Goal: Task Accomplishment & Management: Use online tool/utility

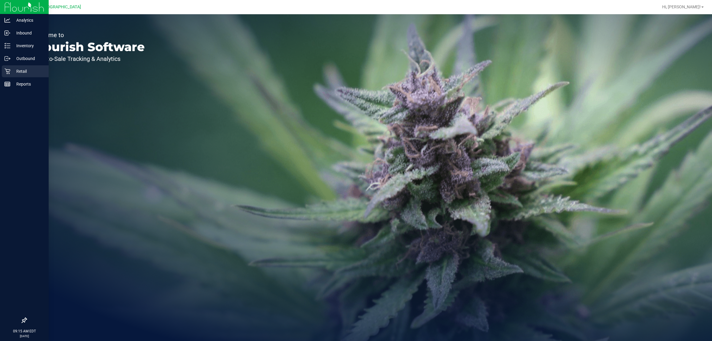
click at [23, 68] on p "Retail" at bounding box center [28, 71] width 36 height 7
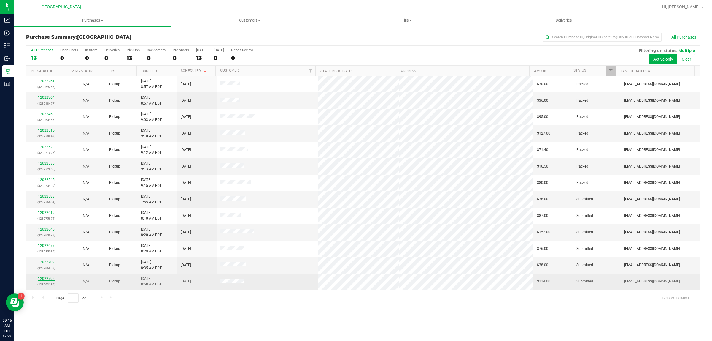
click at [40, 279] on link "12022792" at bounding box center [46, 278] width 17 height 4
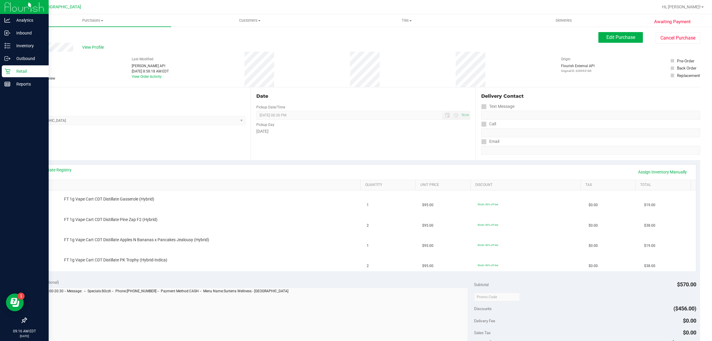
click at [21, 70] on p "Retail" at bounding box center [28, 71] width 36 height 7
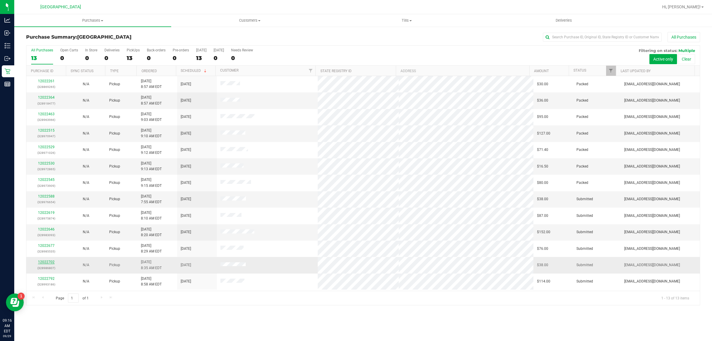
click at [49, 263] on link "12022702" at bounding box center [46, 262] width 17 height 4
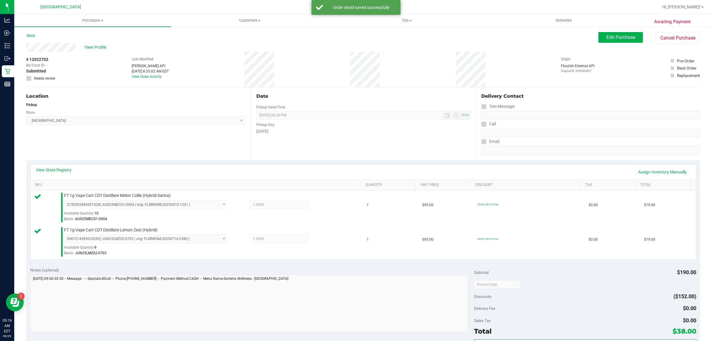
scroll to position [179, 0]
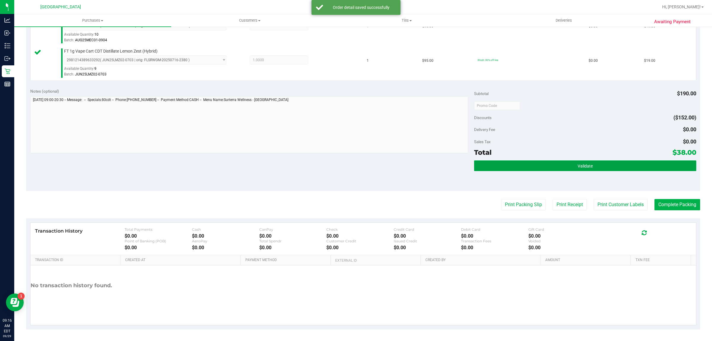
click at [570, 168] on button "Validate" at bounding box center [585, 165] width 222 height 11
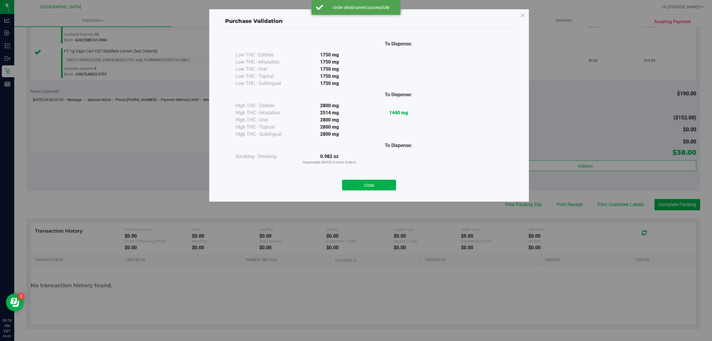
click at [379, 178] on div "Close" at bounding box center [369, 183] width 270 height 15
click at [379, 192] on div "Close" at bounding box center [369, 183] width 279 height 24
click at [383, 182] on button "Close" at bounding box center [369, 184] width 54 height 11
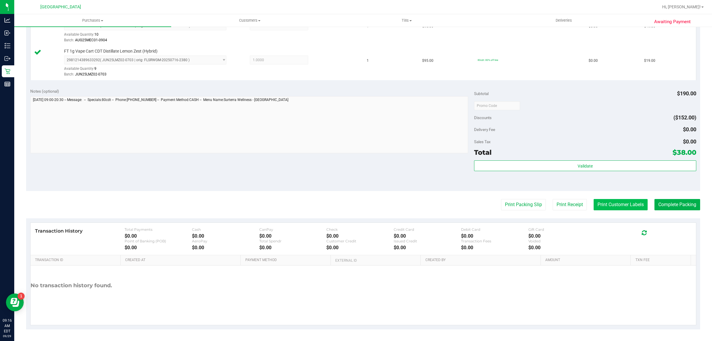
click at [627, 202] on button "Print Customer Labels" at bounding box center [621, 204] width 54 height 11
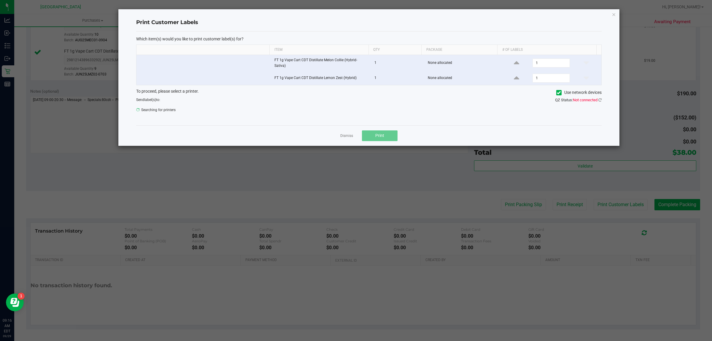
click at [602, 99] on div "QZ Status: Not connected" at bounding box center [487, 100] width 237 height 6
click at [600, 99] on icon at bounding box center [599, 100] width 3 height 4
click at [198, 110] on span "ZEBRA-1" at bounding box center [364, 111] width 457 height 8
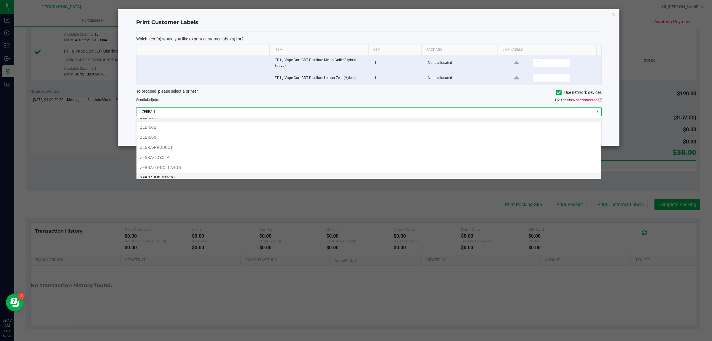
scroll to position [12, 0]
click at [188, 143] on li "ZEBRA-PRODUCT" at bounding box center [368, 142] width 465 height 10
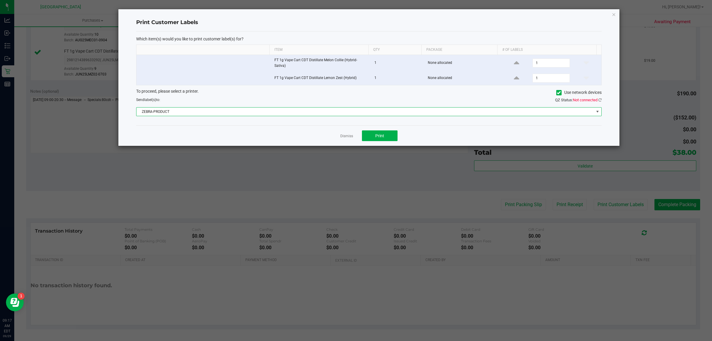
click at [189, 115] on span "ZEBRA-PRODUCT" at bounding box center [364, 111] width 457 height 8
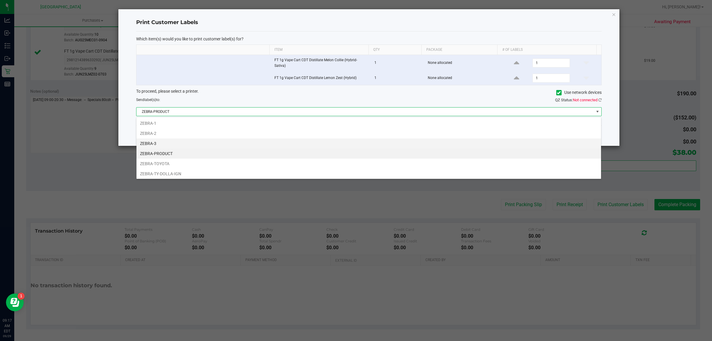
scroll to position [9, 465]
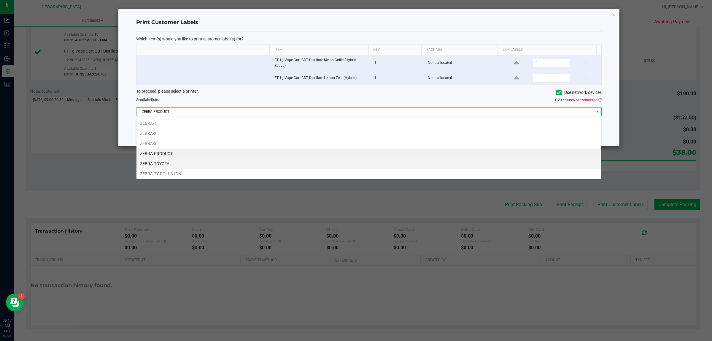
click at [171, 162] on li "ZEBRA-TOYOTA" at bounding box center [368, 163] width 465 height 10
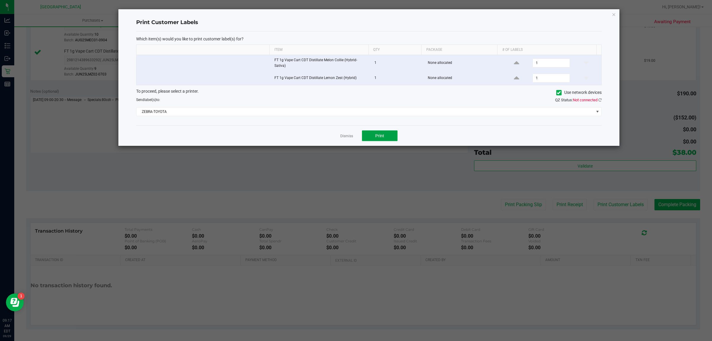
click at [374, 133] on button "Print" at bounding box center [380, 135] width 36 height 11
click at [343, 134] on link "Dismiss" at bounding box center [346, 135] width 13 height 5
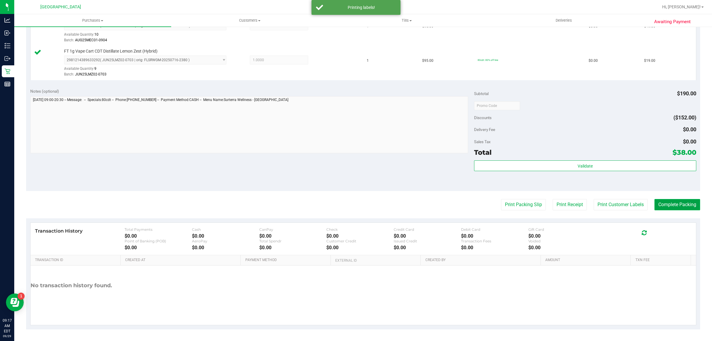
drag, startPoint x: 652, startPoint y: 200, endPoint x: 656, endPoint y: 203, distance: 4.6
click at [654, 200] on button "Complete Packing" at bounding box center [677, 204] width 46 height 11
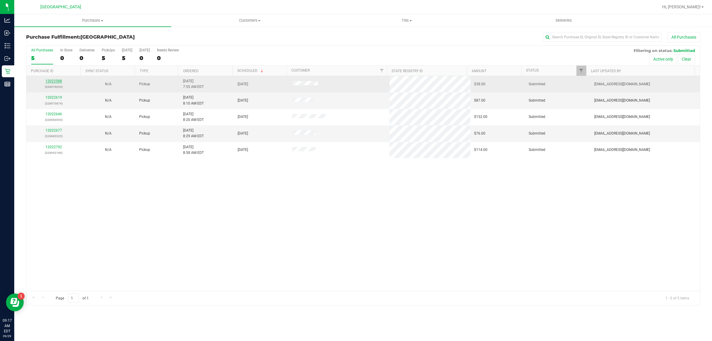
click at [55, 81] on link "12022588" at bounding box center [53, 81] width 17 height 4
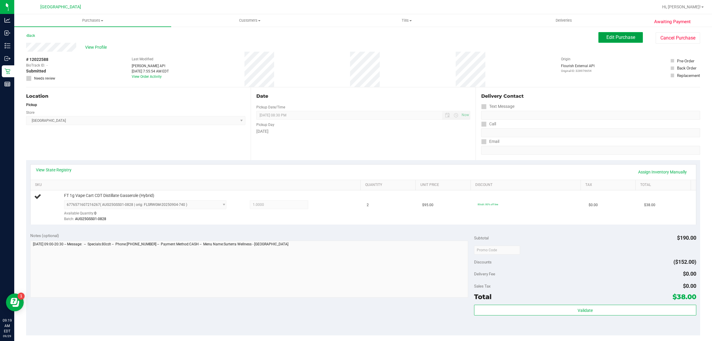
click at [613, 36] on span "Edit Purchase" at bounding box center [620, 37] width 29 height 6
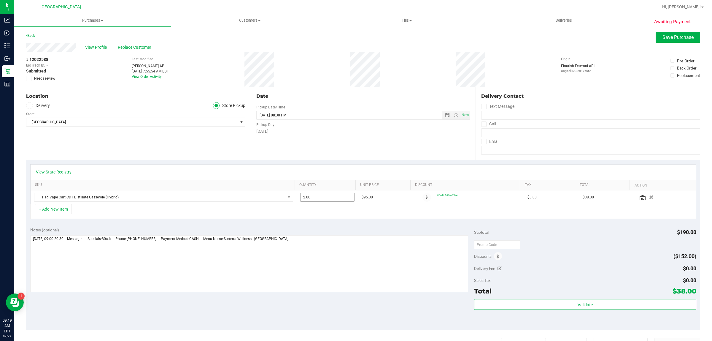
click at [328, 196] on span "2.00 2" at bounding box center [327, 197] width 54 height 9
click at [328, 196] on input "2" at bounding box center [327, 197] width 54 height 8
type input "1"
type input "1.00"
click at [338, 211] on div "+ Add New Item" at bounding box center [363, 211] width 666 height 15
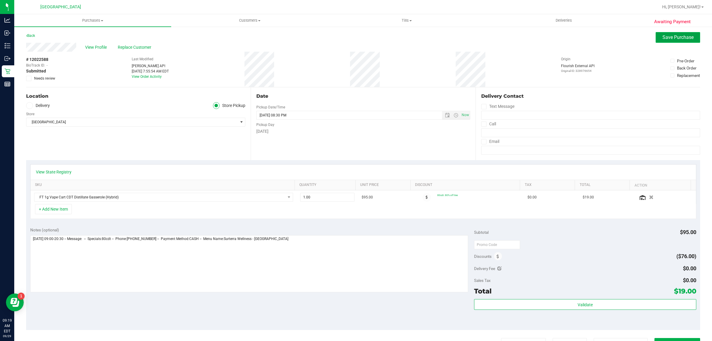
click at [682, 36] on span "Save Purchase" at bounding box center [677, 37] width 31 height 6
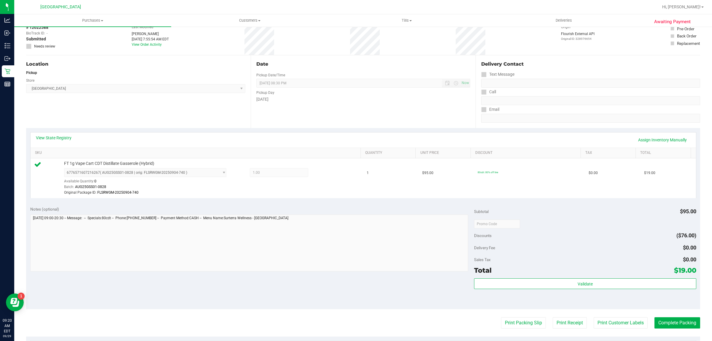
scroll to position [111, 0]
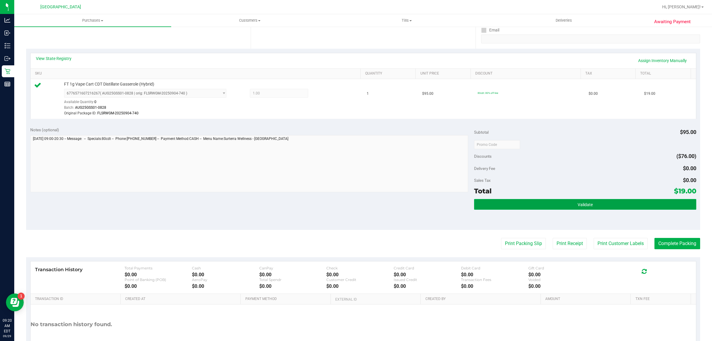
click at [584, 205] on span "Validate" at bounding box center [585, 204] width 15 height 5
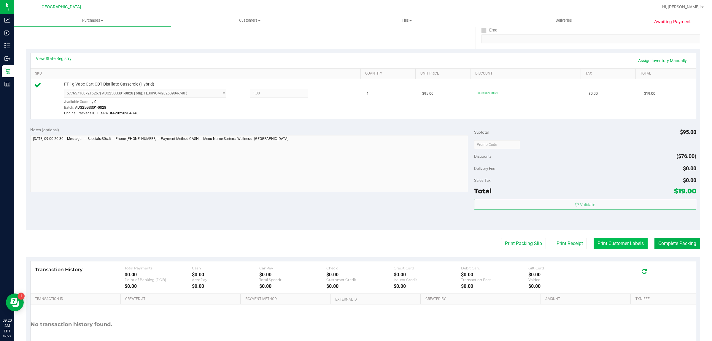
click at [611, 244] on body "Analytics Inbound Inventory Outbound Retail Reports 09:20 AM EDT [DATE] 09/29 […" at bounding box center [356, 170] width 712 height 341
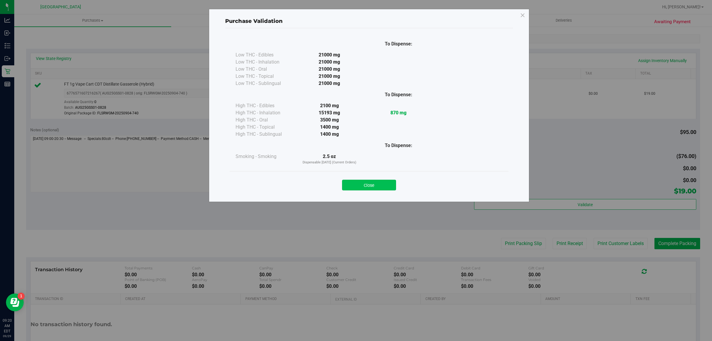
click at [382, 186] on button "Close" at bounding box center [369, 184] width 54 height 11
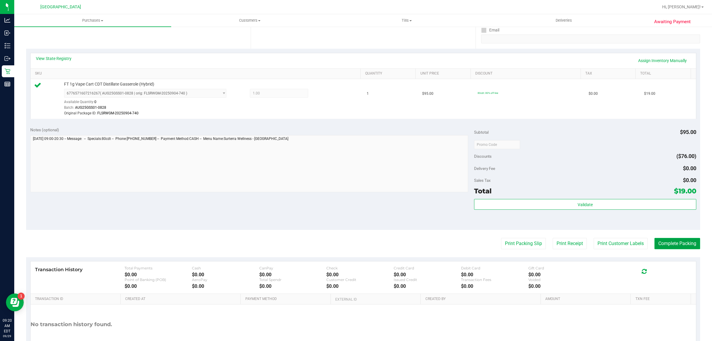
click at [665, 246] on button "Complete Packing" at bounding box center [677, 243] width 46 height 11
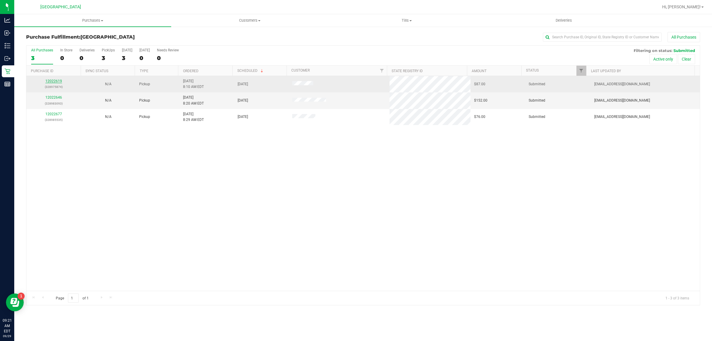
click at [57, 81] on link "12022619" at bounding box center [53, 81] width 17 height 4
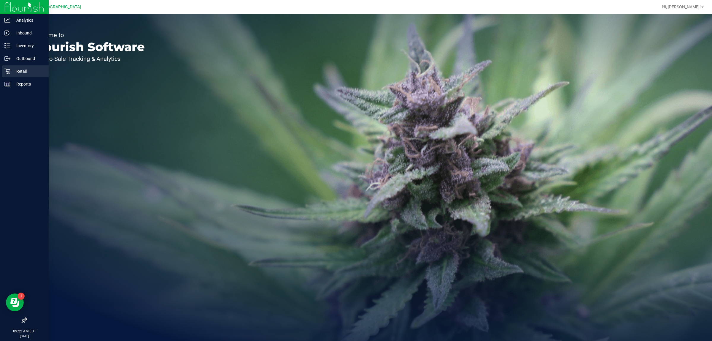
click at [6, 68] on icon at bounding box center [7, 71] width 6 height 6
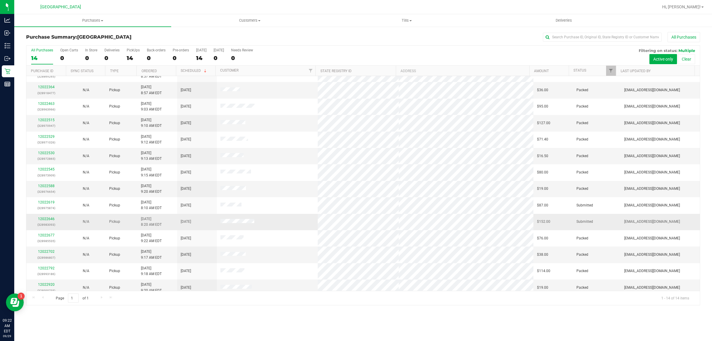
scroll to position [16, 0]
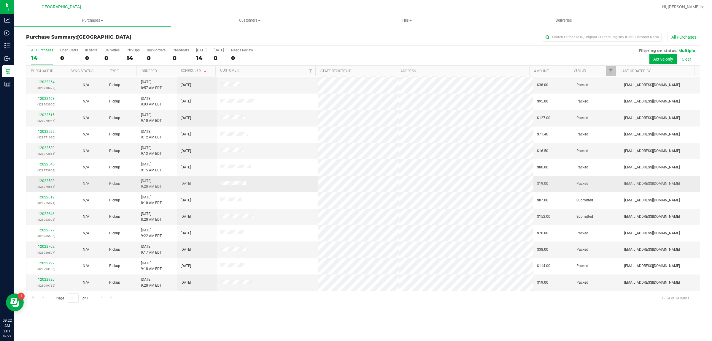
click at [43, 181] on link "12022588" at bounding box center [46, 181] width 17 height 4
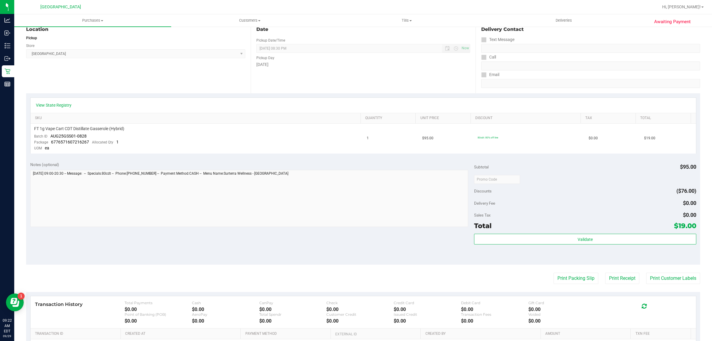
scroll to position [139, 0]
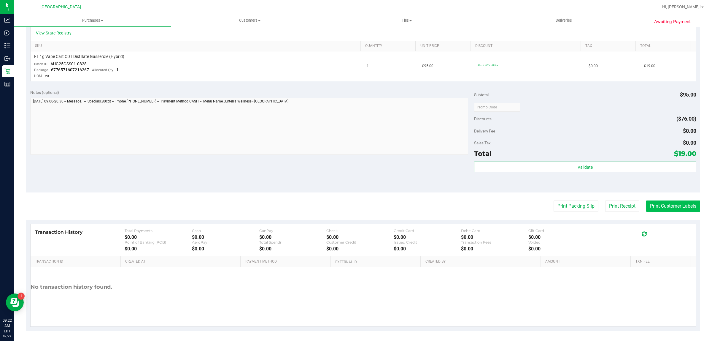
click at [650, 205] on button "Print Customer Labels" at bounding box center [673, 205] width 54 height 11
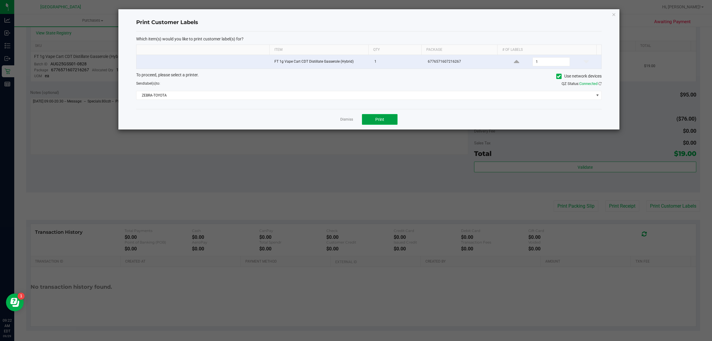
click at [381, 122] on span "Print" at bounding box center [379, 119] width 9 height 5
click at [345, 116] on div "Dismiss Print" at bounding box center [368, 119] width 465 height 20
click at [346, 119] on link "Dismiss" at bounding box center [346, 119] width 13 height 5
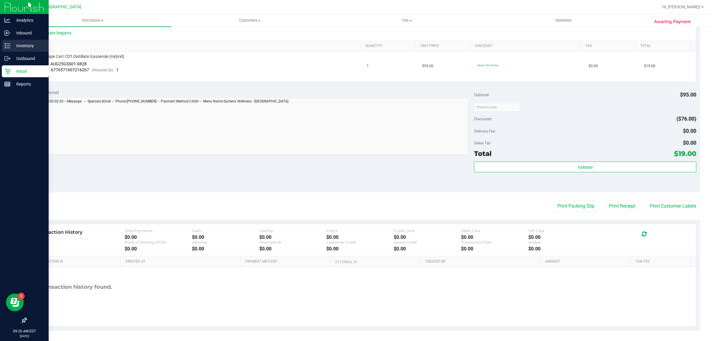
click at [9, 42] on div "Inventory" at bounding box center [25, 46] width 47 height 12
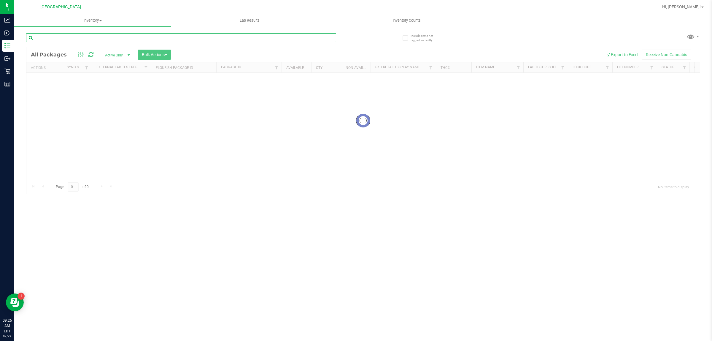
click at [208, 39] on input "text" at bounding box center [181, 37] width 310 height 9
type input "ddf"
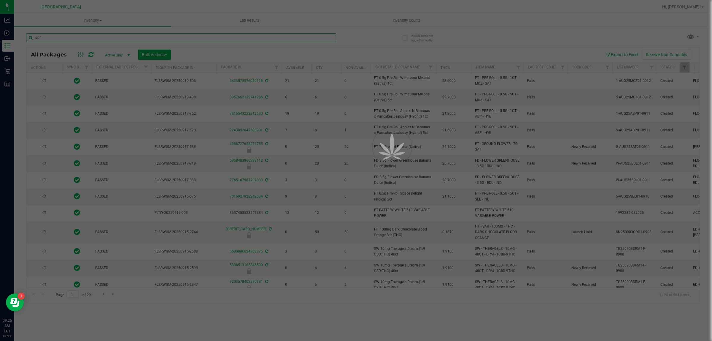
type input "2026-03-16"
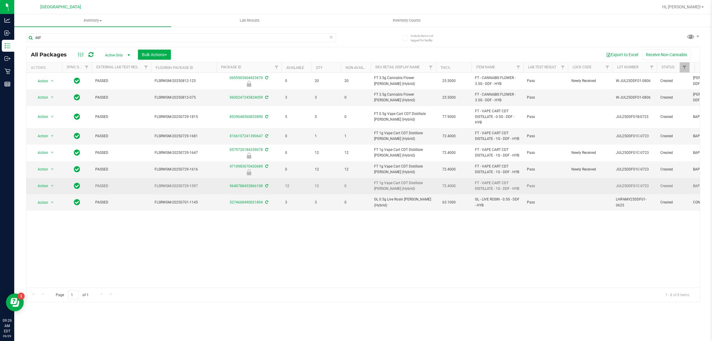
click at [394, 183] on span "FT 1g Vape Cart CDT Distillate Dulce De Fresa (Hybrid)" at bounding box center [403, 185] width 58 height 11
copy td "FT 1g Vape Cart CDT Distillate Dulce De Fresa (Hybrid)"
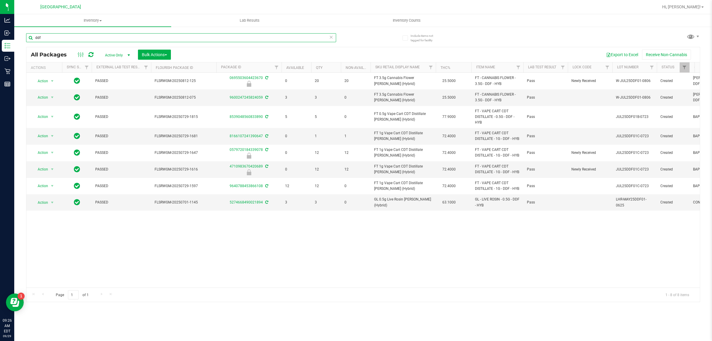
click at [292, 39] on input "ddf" at bounding box center [181, 37] width 310 height 9
paste input "FT 1g Vape Cart CDT Distillate Dulce De Fresa (Hybrid)"
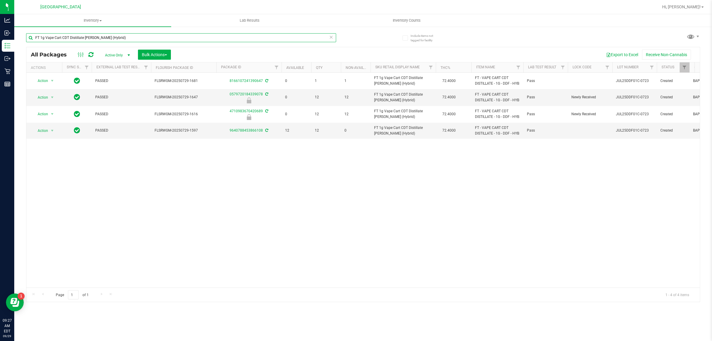
type input "FT 1g Vape Cart CDT Distillate Dulce De Fresa (Hybrid)"
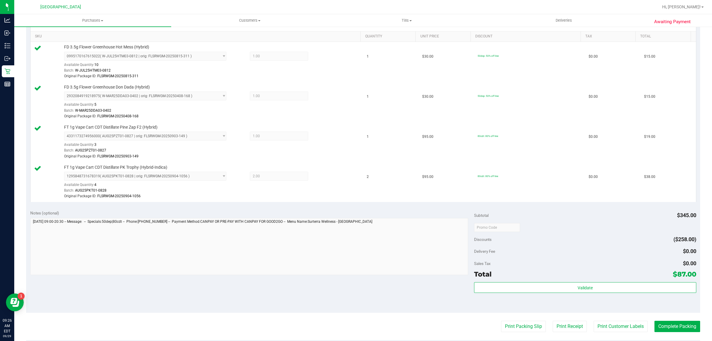
scroll to position [270, 0]
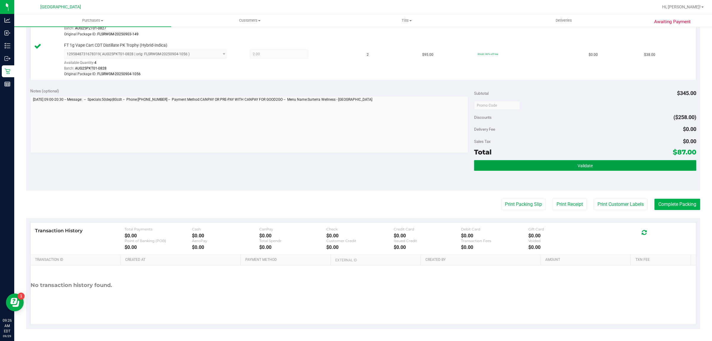
click at [575, 170] on button "Validate" at bounding box center [585, 165] width 222 height 11
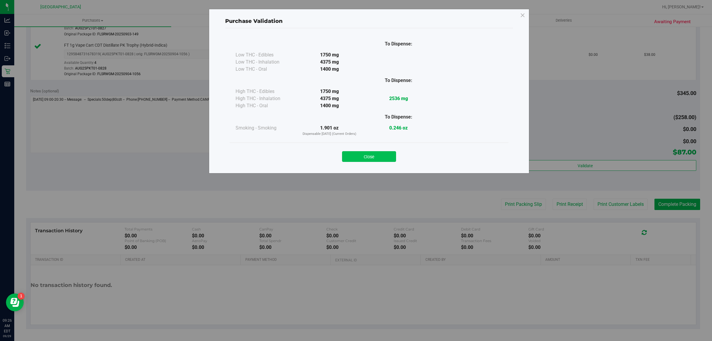
click at [371, 155] on button "Close" at bounding box center [369, 156] width 54 height 11
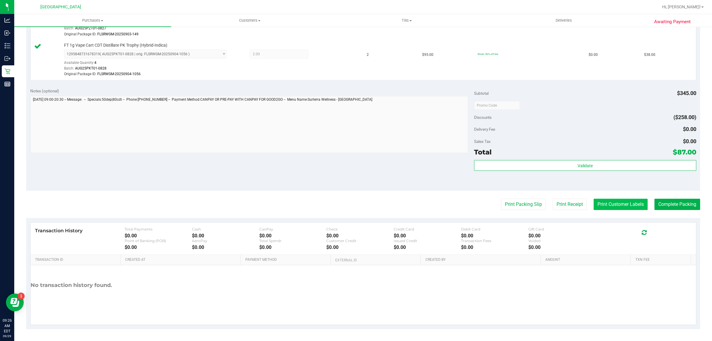
click at [611, 201] on button "Print Customer Labels" at bounding box center [621, 203] width 54 height 11
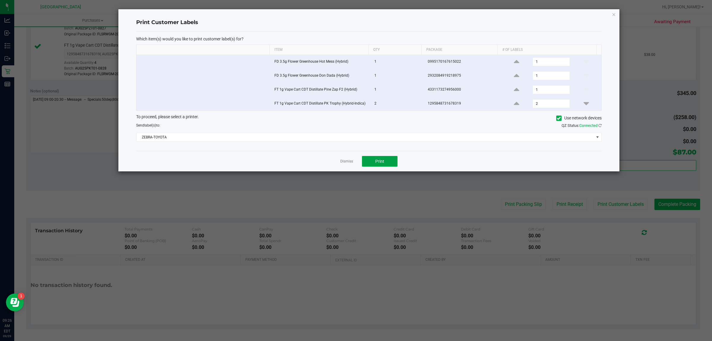
click at [379, 163] on span "Print" at bounding box center [379, 161] width 9 height 5
drag, startPoint x: 349, startPoint y: 162, endPoint x: 358, endPoint y: 162, distance: 9.2
click at [349, 162] on link "Dismiss" at bounding box center [346, 161] width 13 height 5
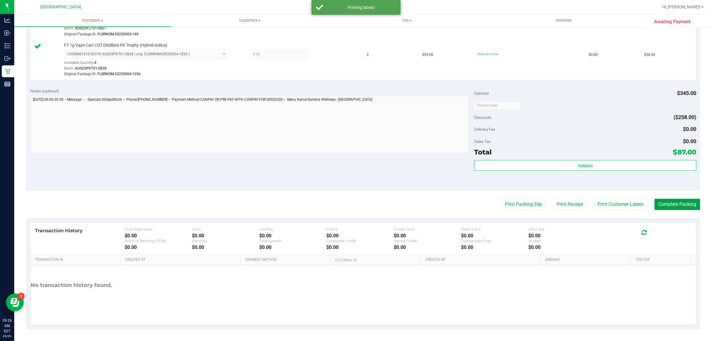
click at [676, 205] on button "Complete Packing" at bounding box center [677, 203] width 46 height 11
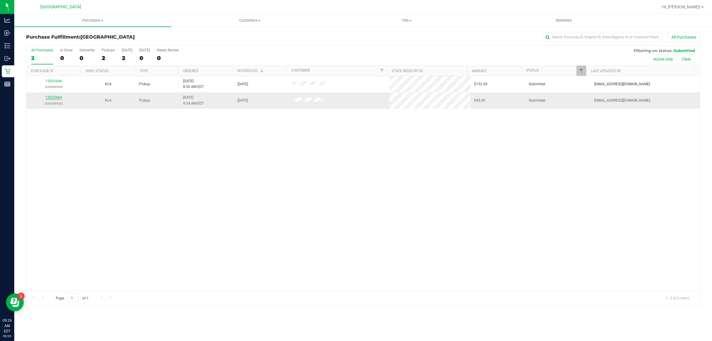
click at [50, 99] on link "12022964" at bounding box center [53, 97] width 17 height 4
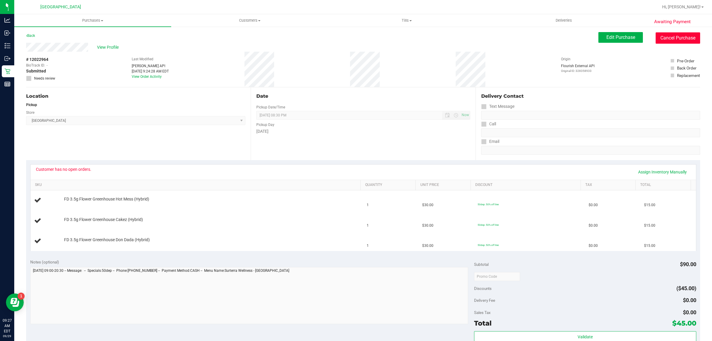
click at [664, 40] on button "Cancel Purchase" at bounding box center [678, 37] width 44 height 11
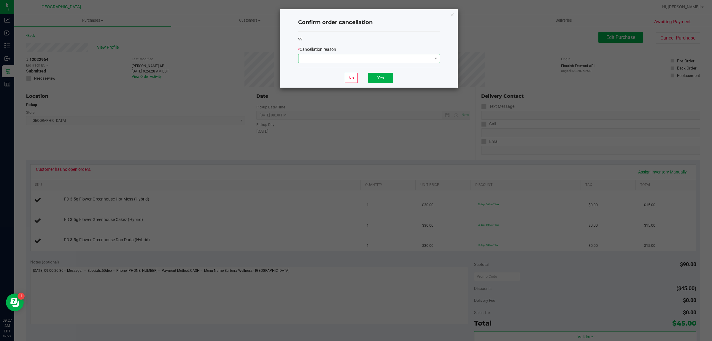
click at [429, 57] on span at bounding box center [365, 58] width 134 height 8
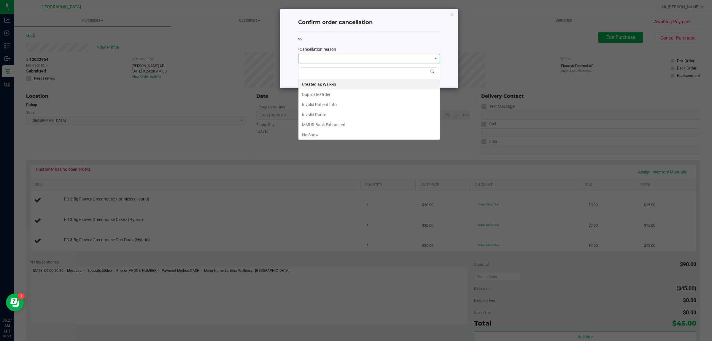
scroll to position [9, 141]
drag, startPoint x: 316, startPoint y: 133, endPoint x: 324, endPoint y: 122, distance: 13.2
click at [324, 122] on ul "Created as Walk-in Duplicate Order Invalid Patient Info Invalid Route MMUR Bank…" at bounding box center [368, 124] width 141 height 91
click at [348, 127] on li "MMUR Bank Exhausted" at bounding box center [368, 125] width 141 height 10
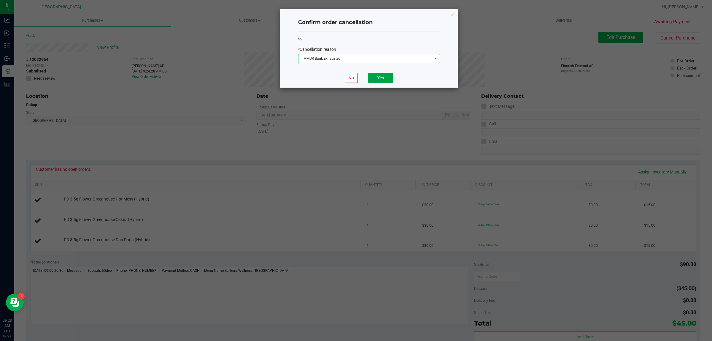
click at [381, 79] on button "Yes" at bounding box center [380, 78] width 25 height 10
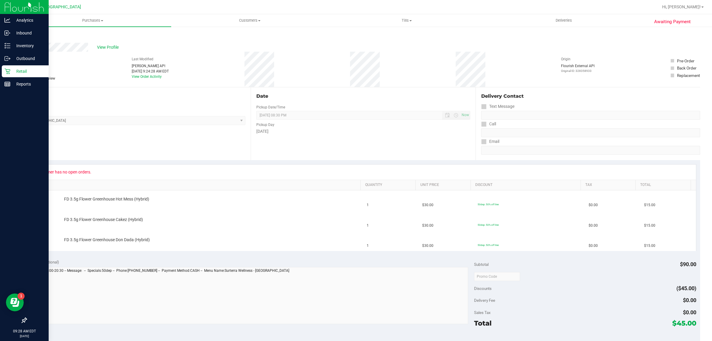
click at [6, 67] on div "Retail" at bounding box center [25, 71] width 47 height 12
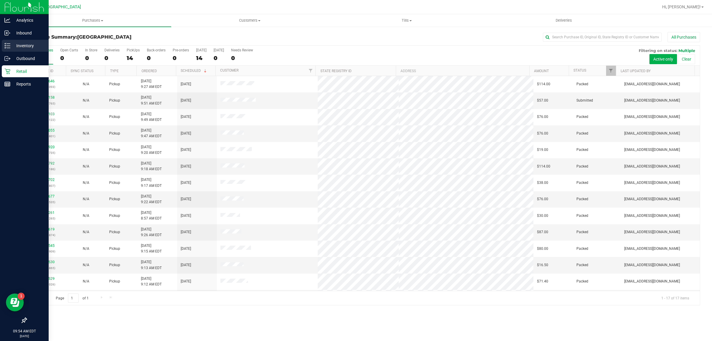
click at [23, 48] on p "Inventory" at bounding box center [28, 45] width 36 height 7
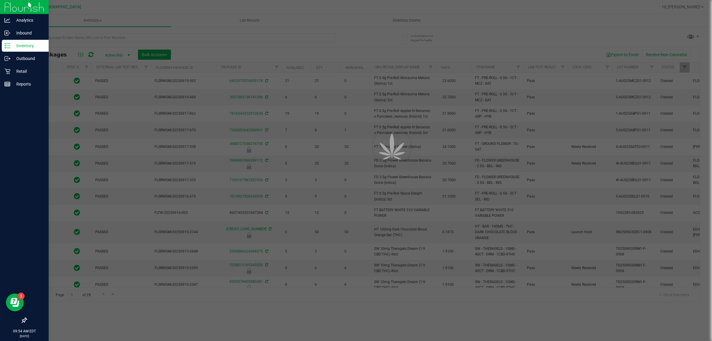
click at [159, 41] on div at bounding box center [356, 170] width 712 height 341
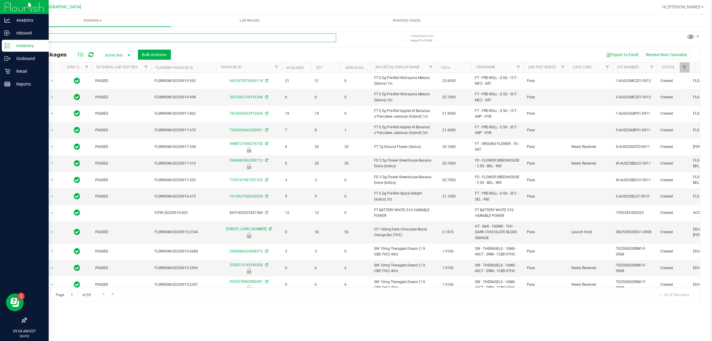
click at [156, 39] on input "text" at bounding box center [181, 37] width 310 height 9
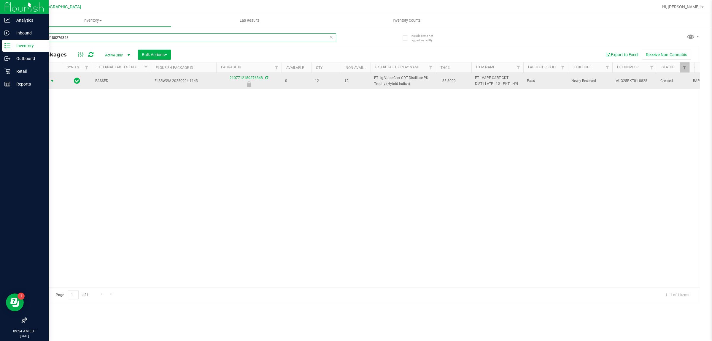
type input "2107712180276348"
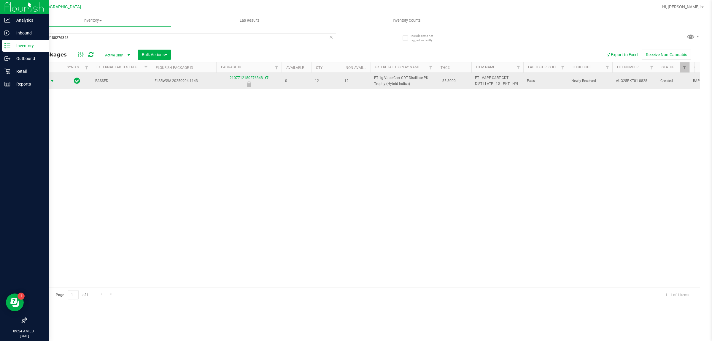
click at [51, 79] on span "select" at bounding box center [52, 81] width 5 height 5
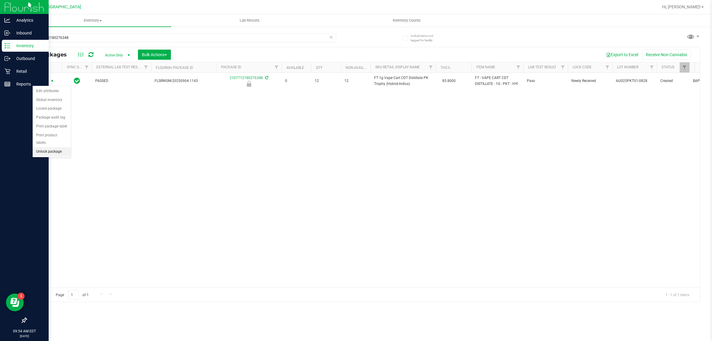
click at [55, 147] on li "Unlock package" at bounding box center [52, 151] width 38 height 9
